Goal: Task Accomplishment & Management: Complete application form

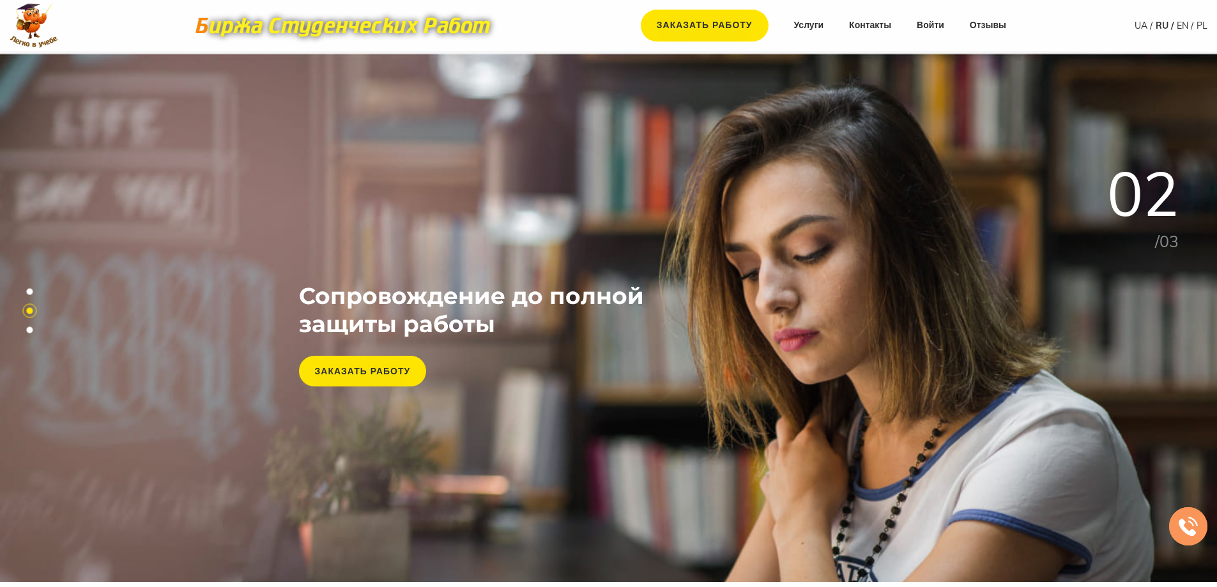
click at [929, 25] on link "Войти" at bounding box center [930, 25] width 27 height 13
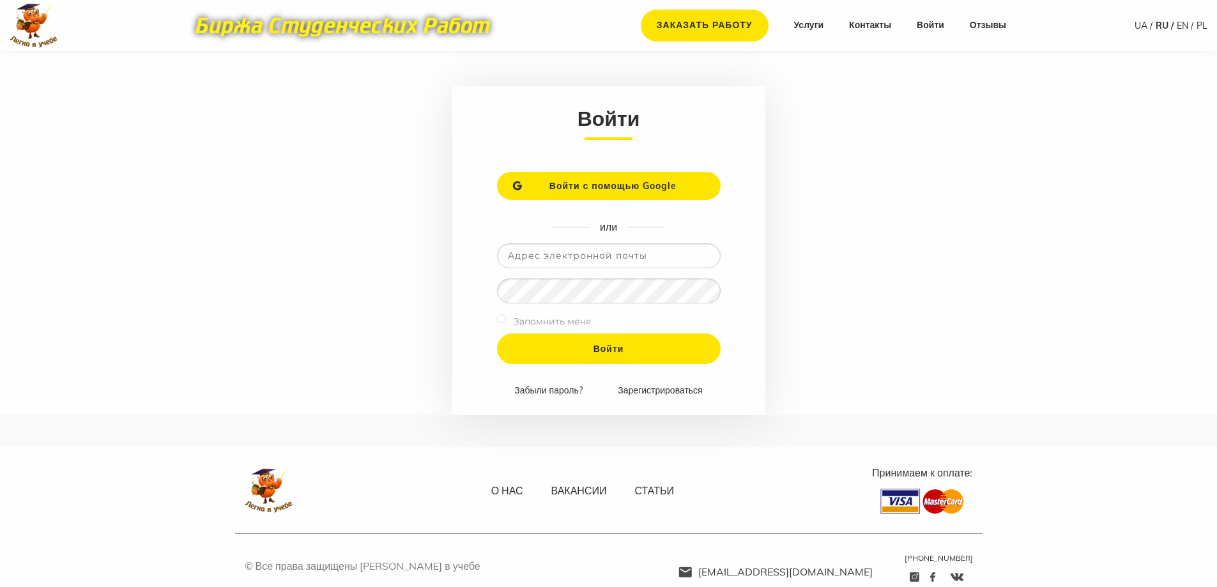
type input "[EMAIL_ADDRESS][DOMAIN_NAME]"
click at [497, 333] on input "Войти" at bounding box center [609, 348] width 224 height 31
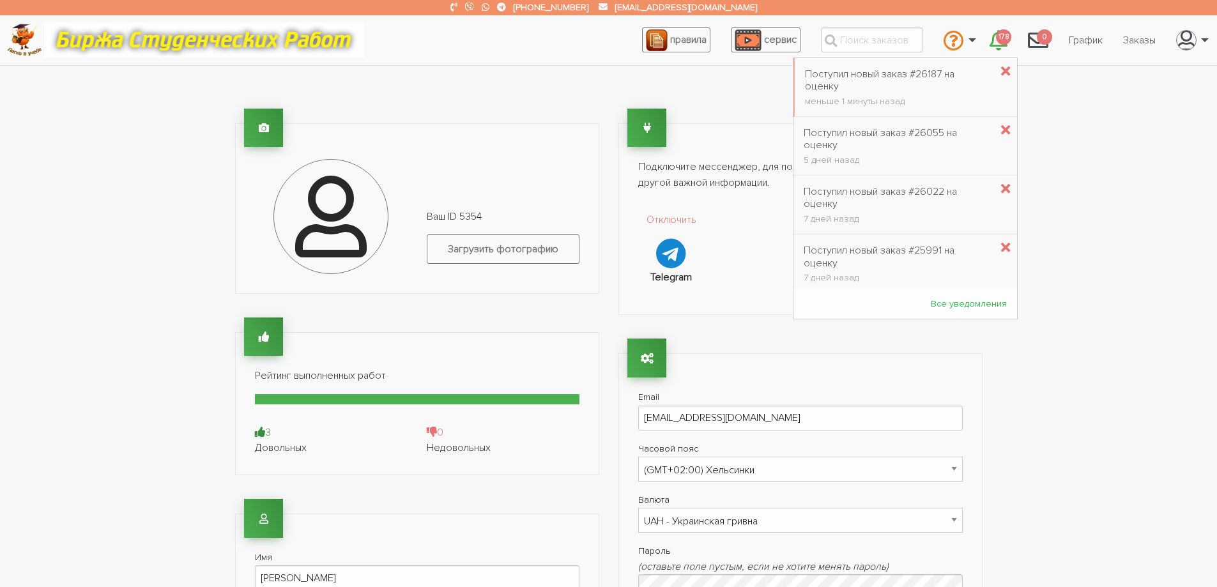
click at [996, 41] on span "178" at bounding box center [1003, 37] width 15 height 16
click at [912, 78] on div "Поступил новый заказ #26187 на оценку" at bounding box center [898, 80] width 186 height 24
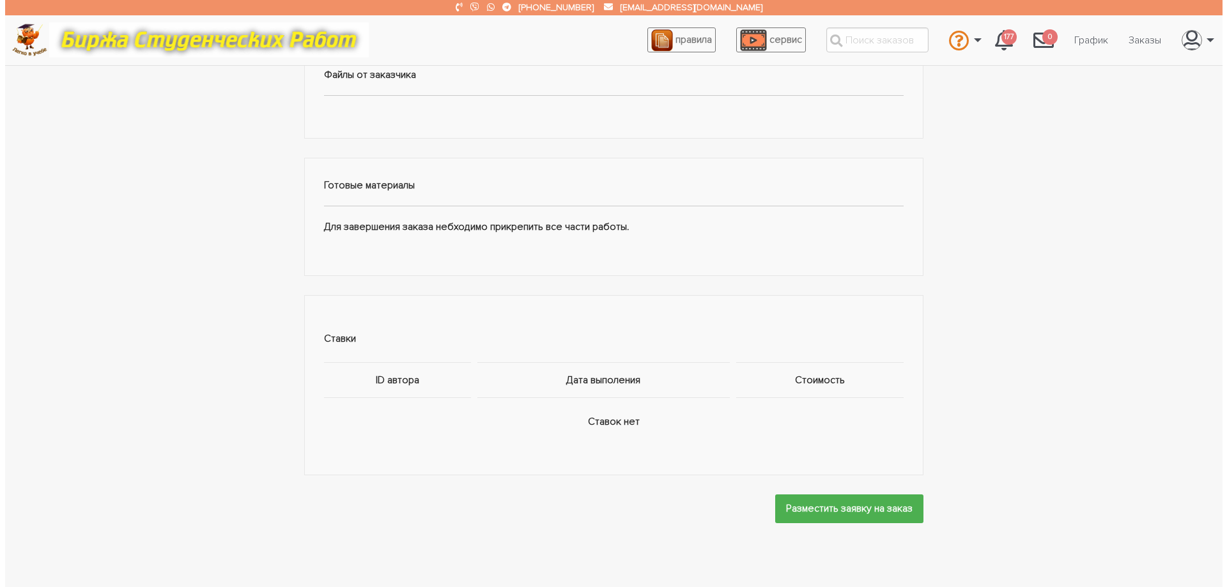
scroll to position [624, 0]
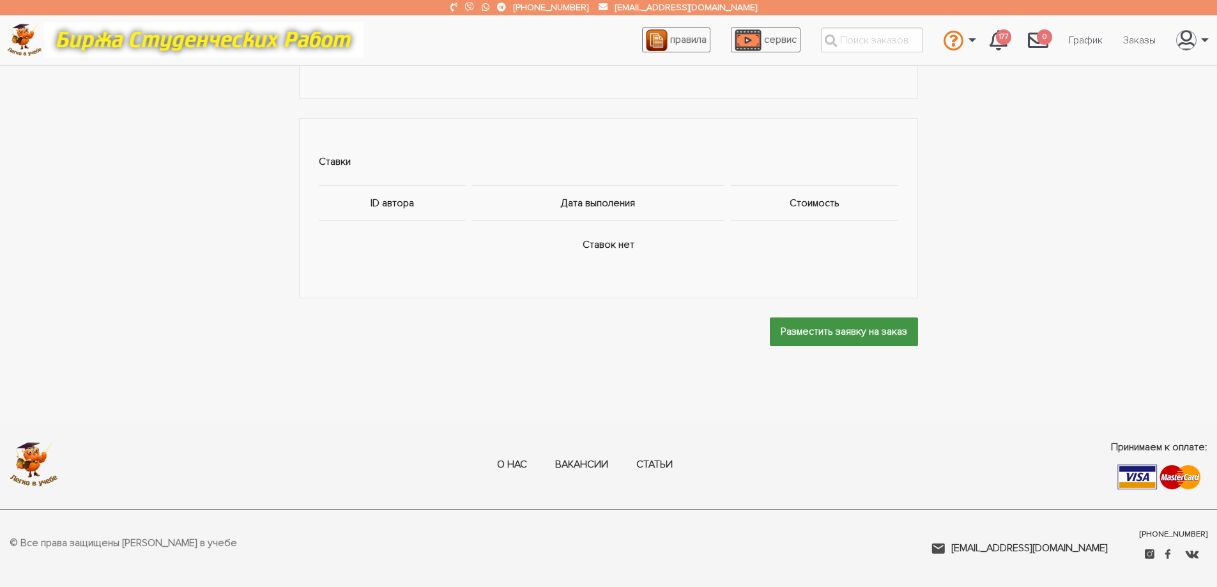
click at [831, 335] on input "Разместить заявку на заказ" at bounding box center [844, 332] width 148 height 29
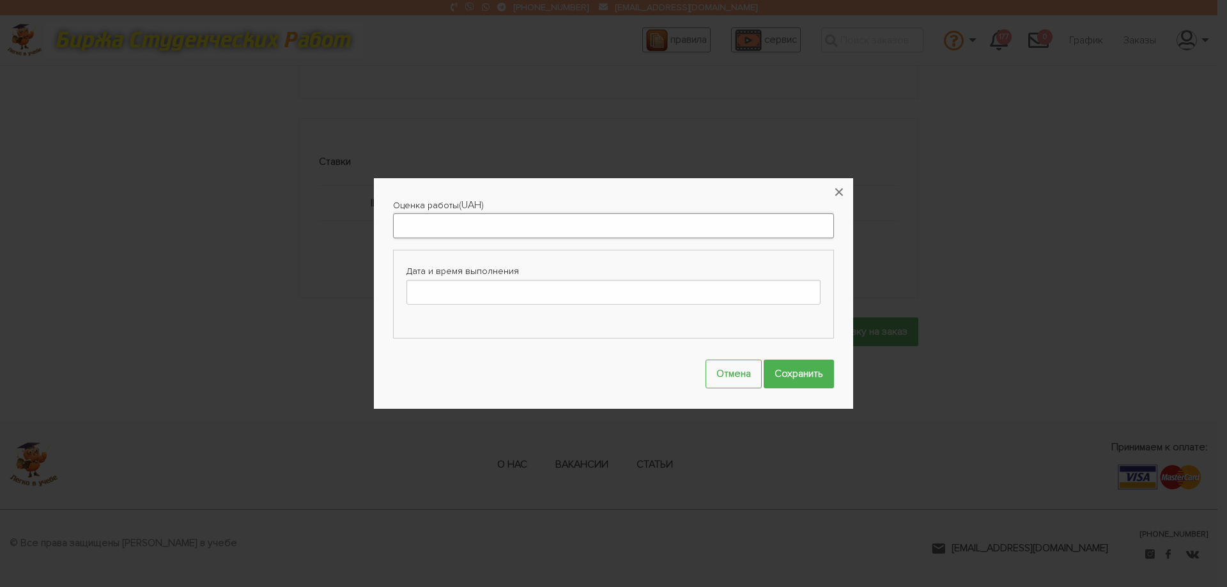
click at [436, 230] on input "Оценка работы" at bounding box center [613, 225] width 441 height 25
type input "200"
click at [496, 291] on input "Дата и время выполнения" at bounding box center [613, 292] width 414 height 25
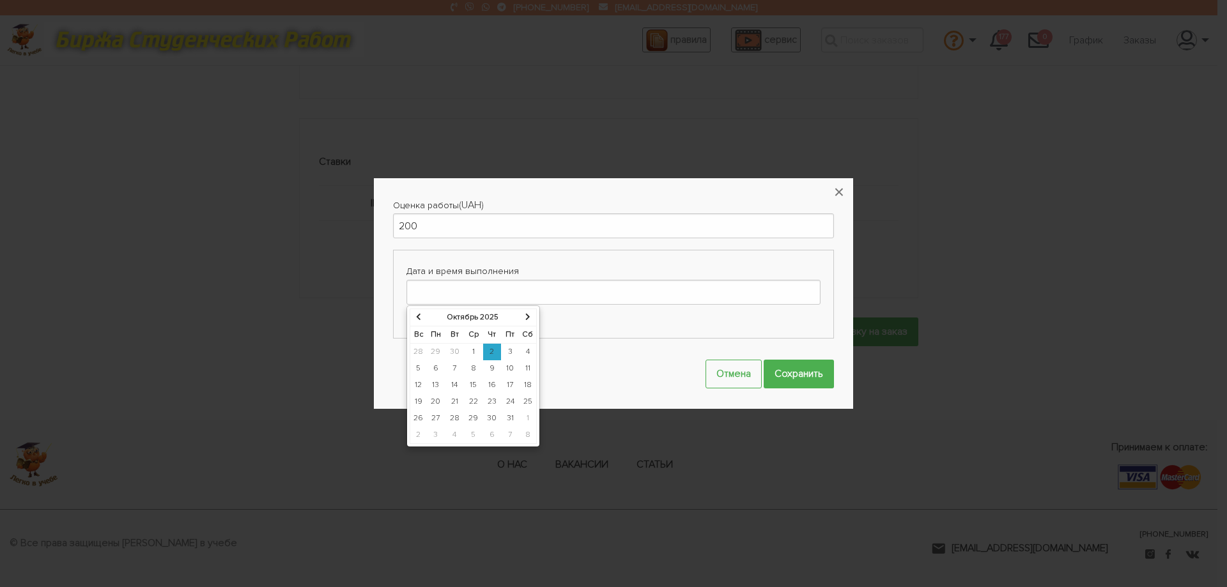
click at [469, 369] on td "8" at bounding box center [473, 368] width 19 height 17
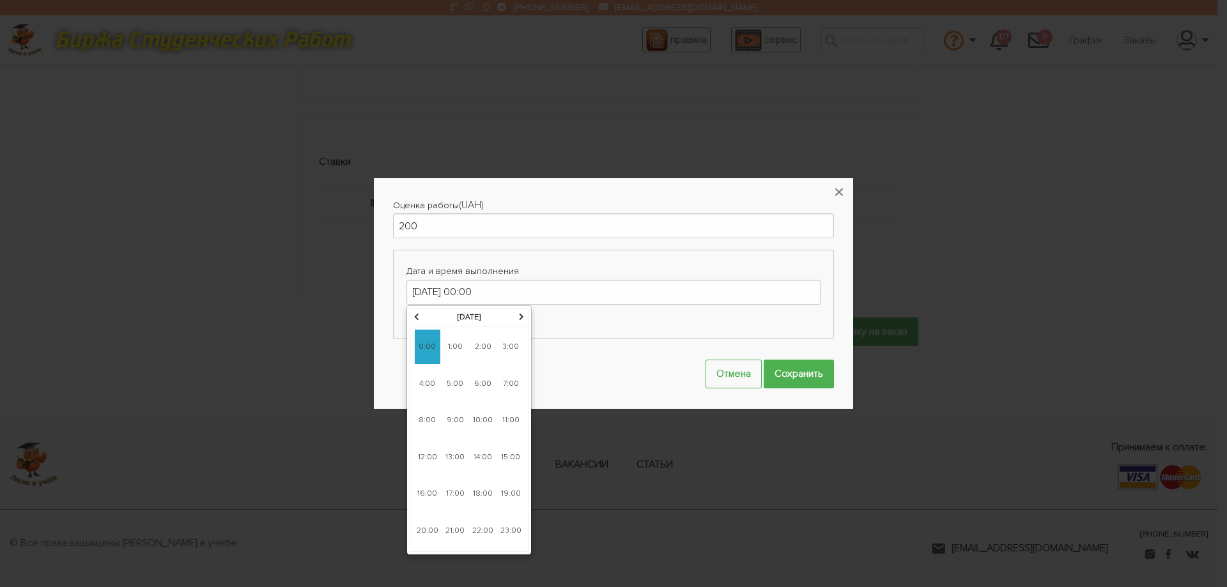
click at [427, 420] on span "8:00" at bounding box center [428, 420] width 26 height 34
type input "08-10-2025 08:00"
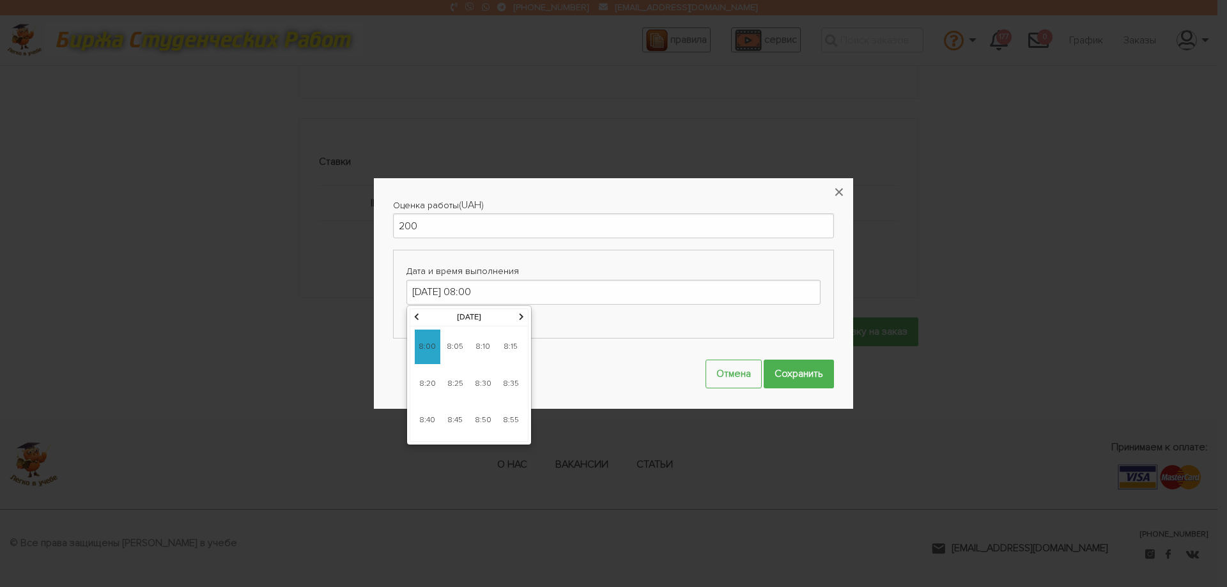
click at [428, 340] on span "8:00" at bounding box center [428, 347] width 26 height 34
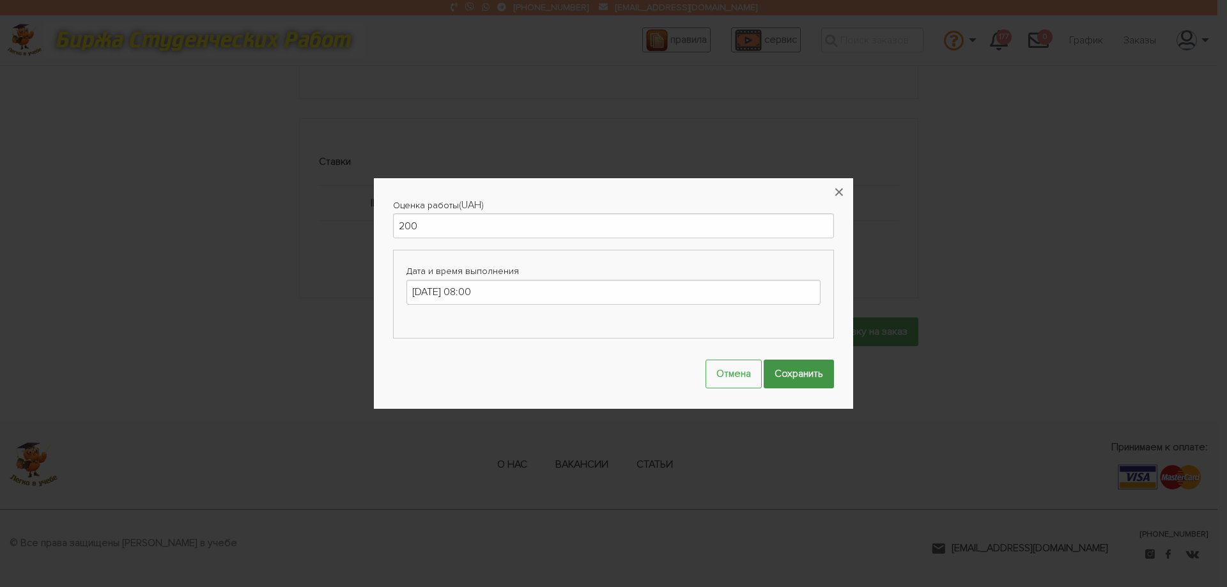
click at [813, 379] on input "Сохранить" at bounding box center [798, 374] width 70 height 29
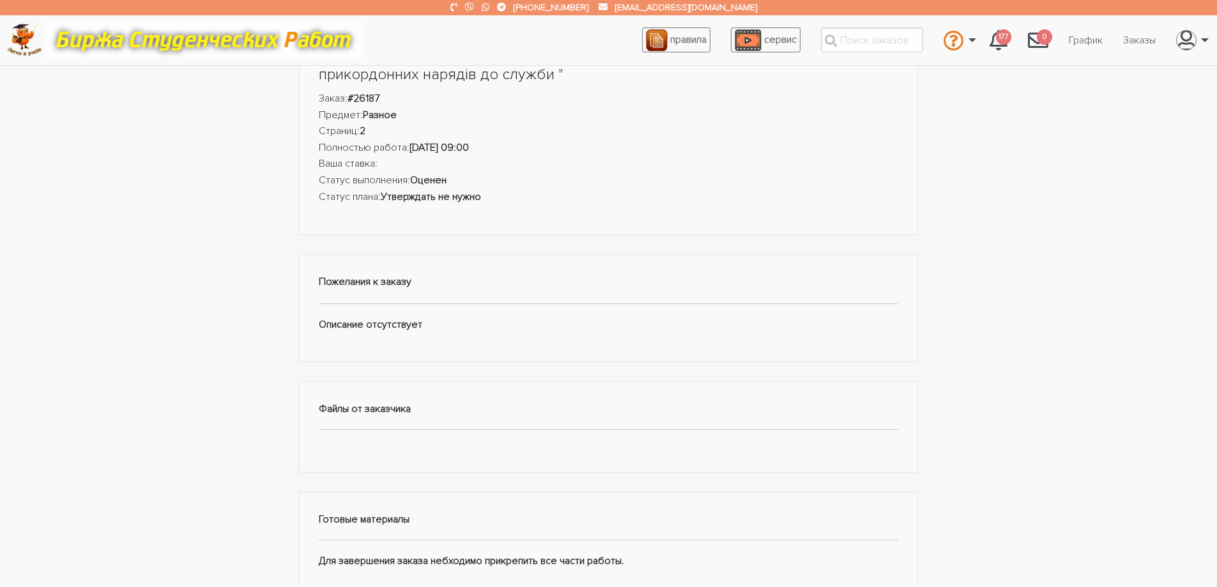
scroll to position [0, 0]
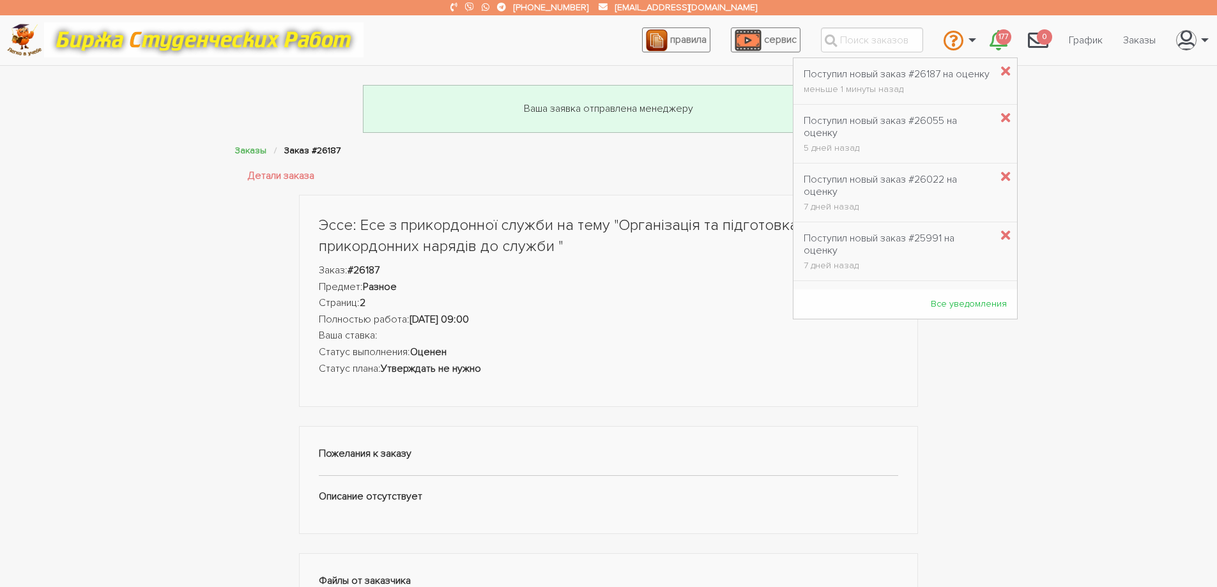
click at [1002, 40] on span "177" at bounding box center [1003, 37] width 15 height 16
click at [907, 71] on div "Поступил новый заказ #26187 на оценку" at bounding box center [897, 74] width 186 height 12
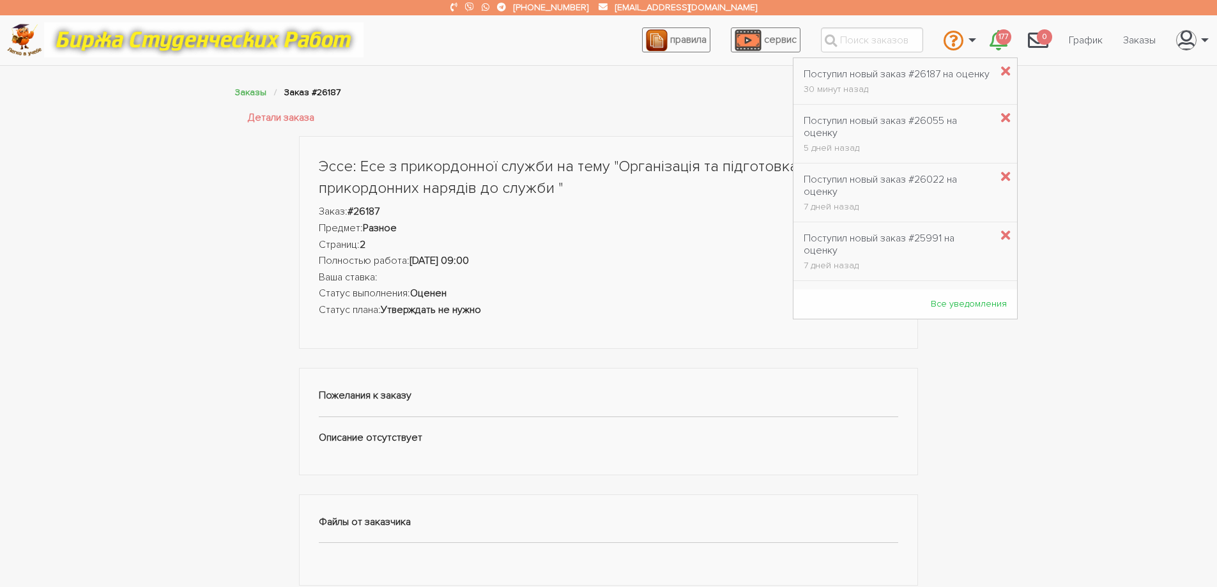
click at [998, 38] on span "177" at bounding box center [1003, 37] width 15 height 16
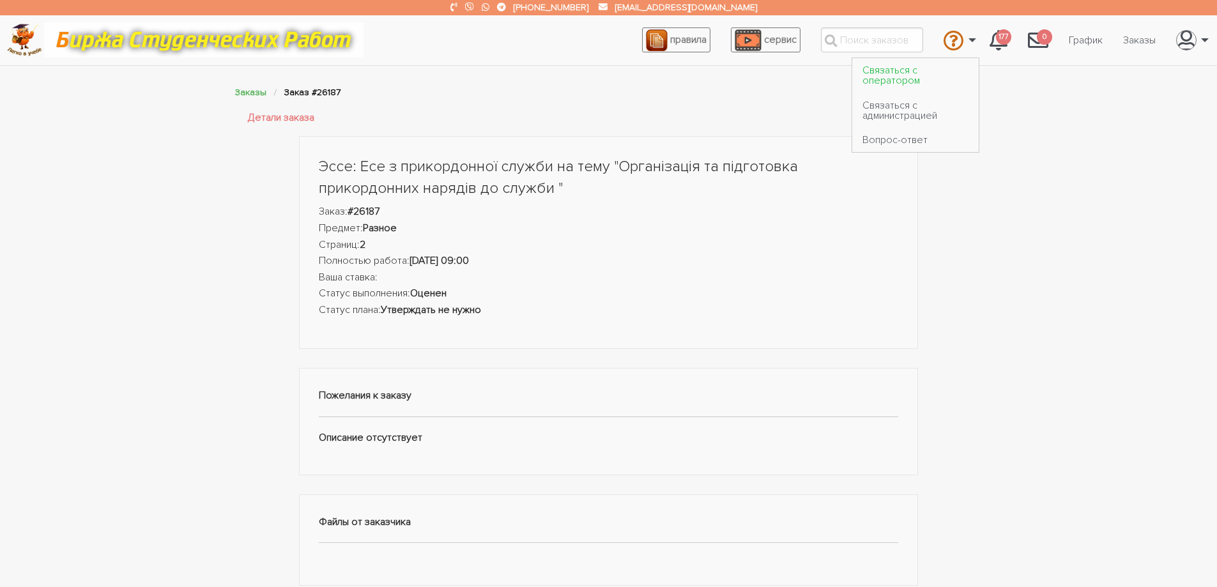
click at [919, 79] on link "Связаться с оператором" at bounding box center [915, 75] width 126 height 34
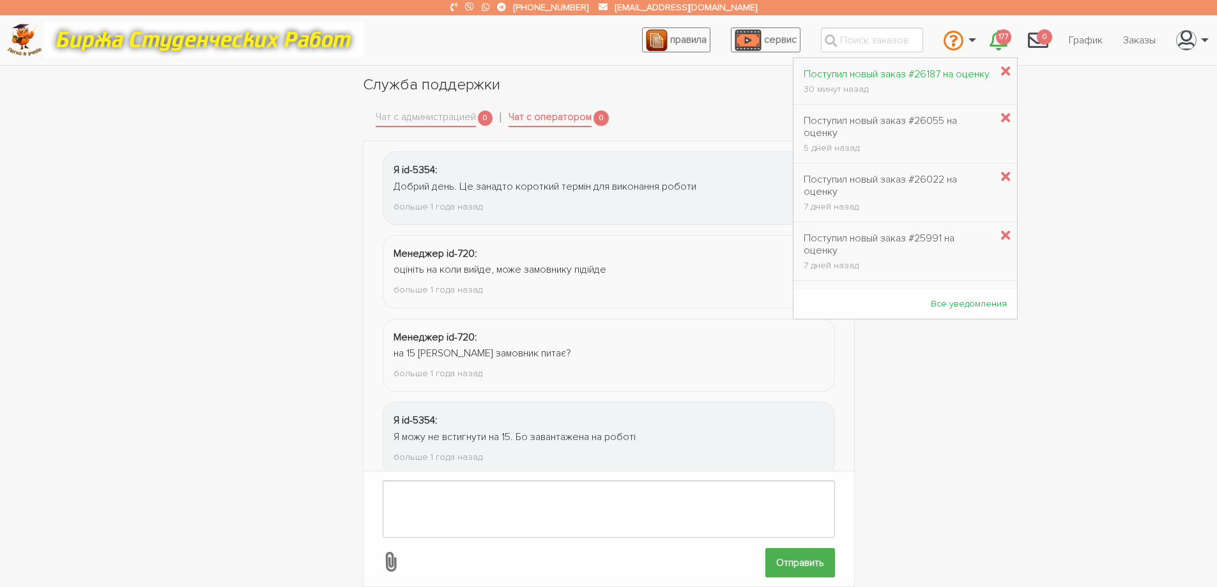
scroll to position [1375, 0]
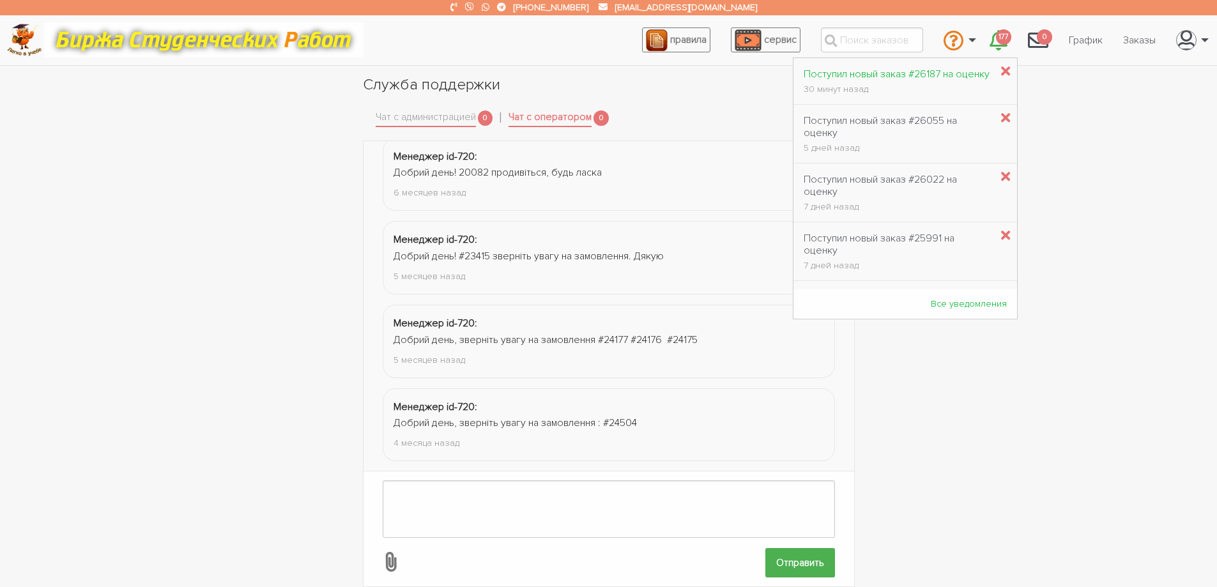
click at [895, 66] on link "Поступил новый заказ #26187 на оценку 30 минут назад" at bounding box center [896, 81] width 206 height 40
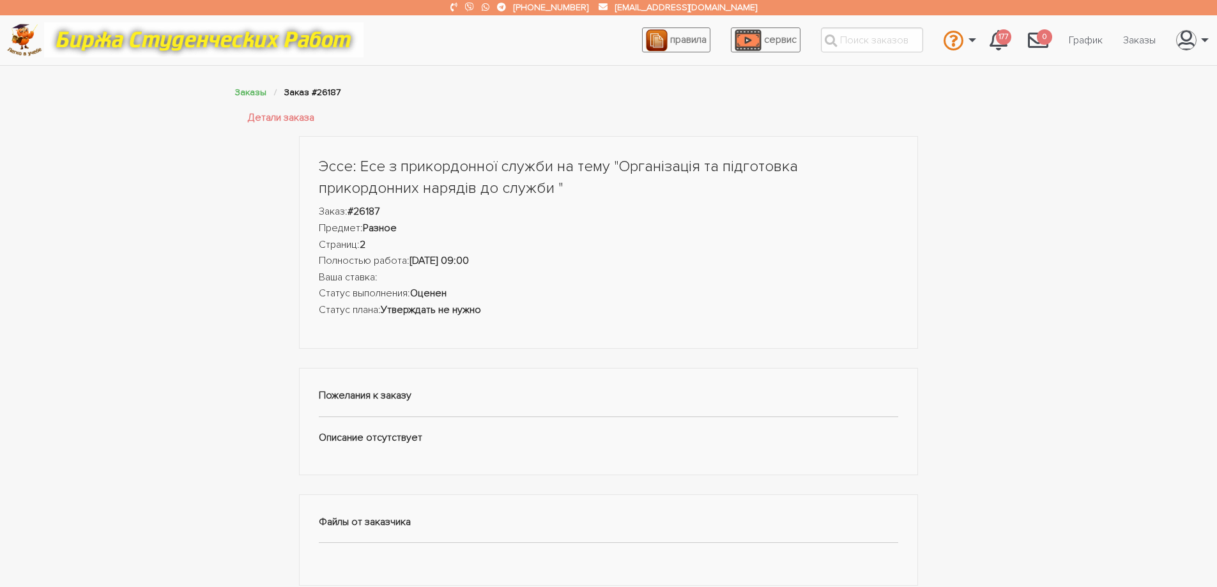
click at [985, 139] on div "Эссе: Есе з прикордонної служби на тему "Організація та підготовка прикордонних…" at bounding box center [609, 439] width 767 height 606
